Goal: Find contact information: Find contact information

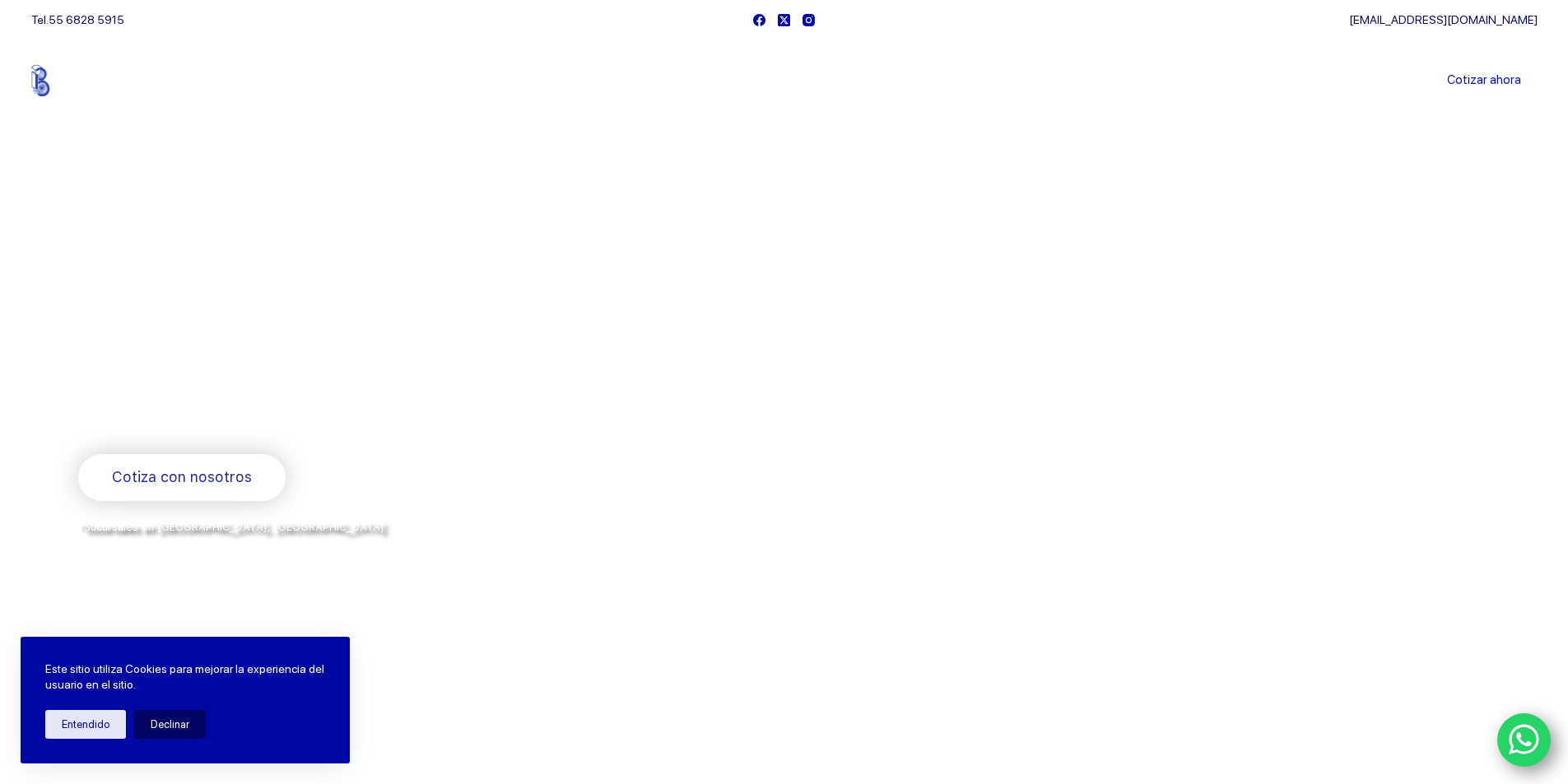
click at [752, 81] on link "Sucursales" at bounding box center [753, 81] width 102 height 0
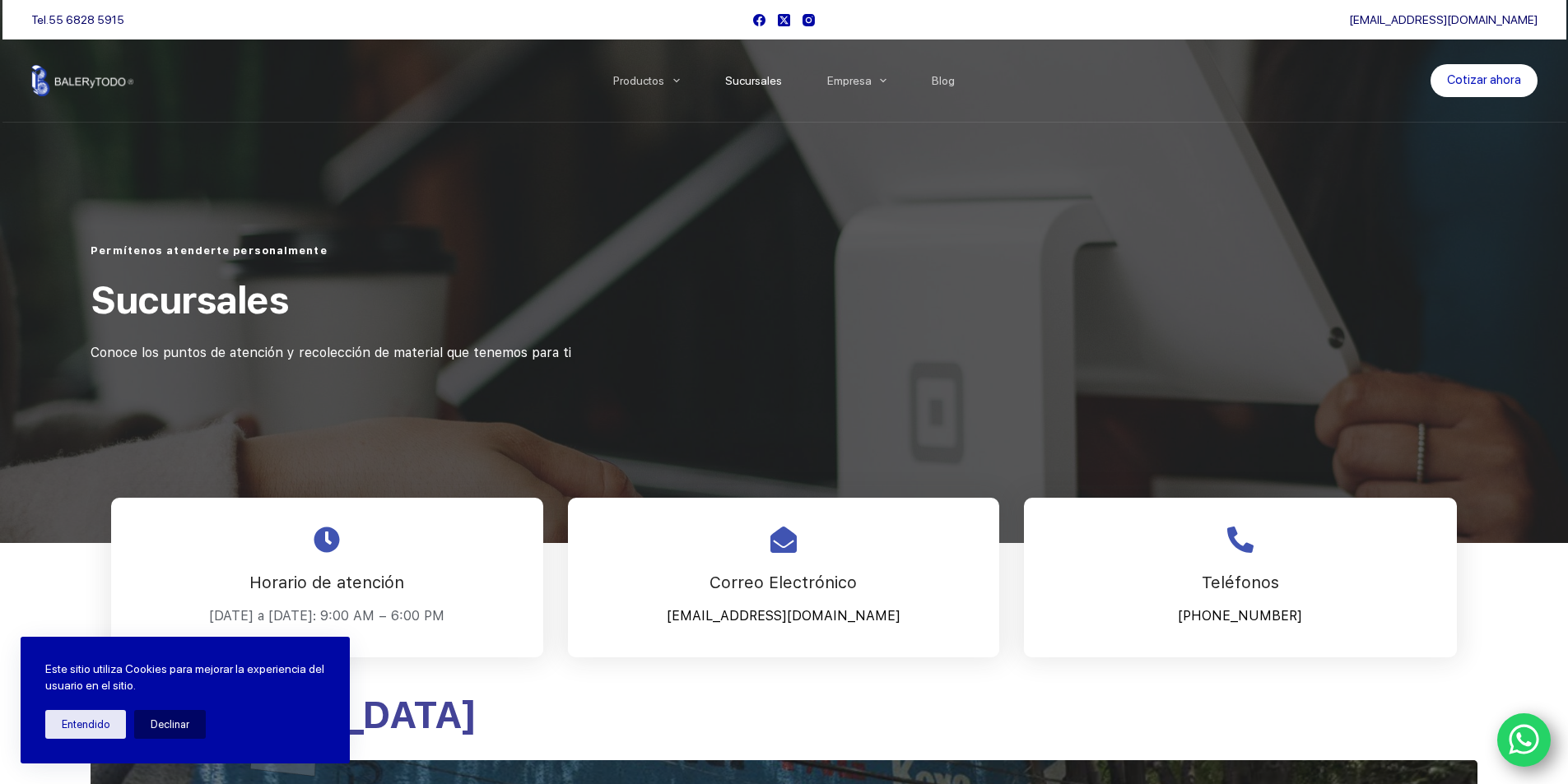
click at [165, 724] on button "Declinar" at bounding box center [169, 724] width 72 height 29
